Goal: Communication & Community: Answer question/provide support

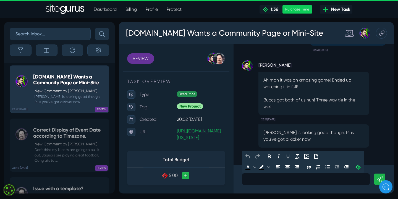
click at [258, 183] on div at bounding box center [306, 179] width 128 height 12
click at [264, 180] on p "Yes. My Mate [PERSON_NAME] is out for the season." at bounding box center [306, 179] width 120 height 7
click at [347, 179] on p "Yes. My Defense Mate [PERSON_NAME] is out for the season." at bounding box center [306, 179] width 120 height 7
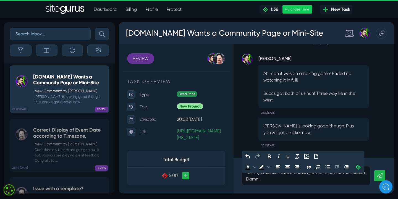
click at [301, 179] on p "Yes. My Defense Mate [PERSON_NAME] is out for the season. Damn!" at bounding box center [306, 175] width 120 height 13
click at [366, 179] on div "Yes. My Defense [PERSON_NAME] is out for the season. Damn!" at bounding box center [306, 175] width 128 height 19
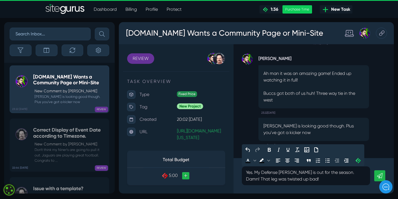
click at [259, 180] on p "Yes. My Defense [PERSON_NAME] is out for the season. Damn! That leg was twisted…" at bounding box center [306, 175] width 120 height 13
click at [312, 176] on p "Yes. My Defense [PERSON_NAME] is out for the season. Damn! That foot was twiste…" at bounding box center [306, 175] width 120 height 13
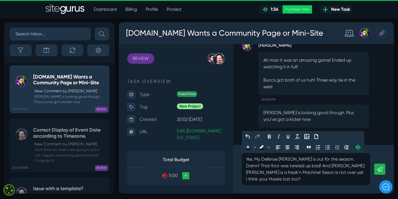
click at [379, 172] on link at bounding box center [379, 168] width 11 height 11
